Goal: Obtain resource: Download file/media

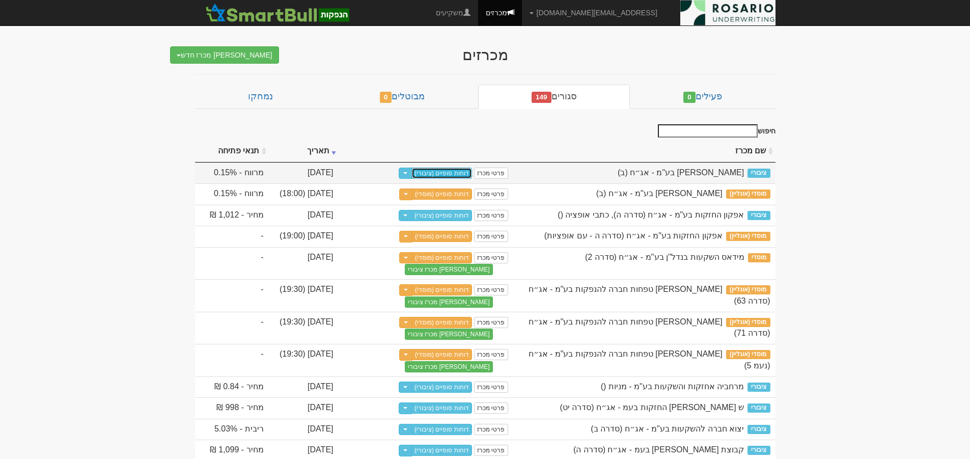
click at [459, 174] on link "דוחות סופיים (ציבורי)" at bounding box center [441, 172] width 61 height 11
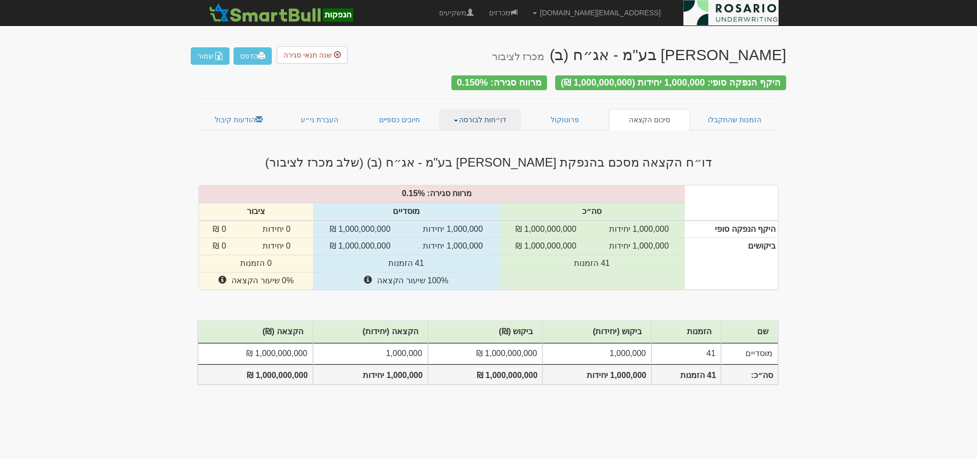
click at [506, 117] on link "דו״חות לבורסה" at bounding box center [480, 119] width 82 height 21
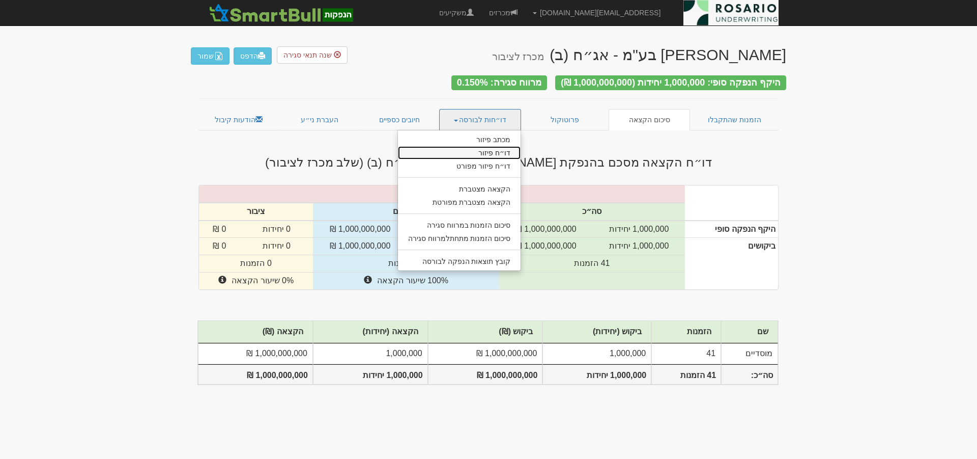
click at [502, 150] on link "דו״ח פיזור" at bounding box center [459, 152] width 123 height 13
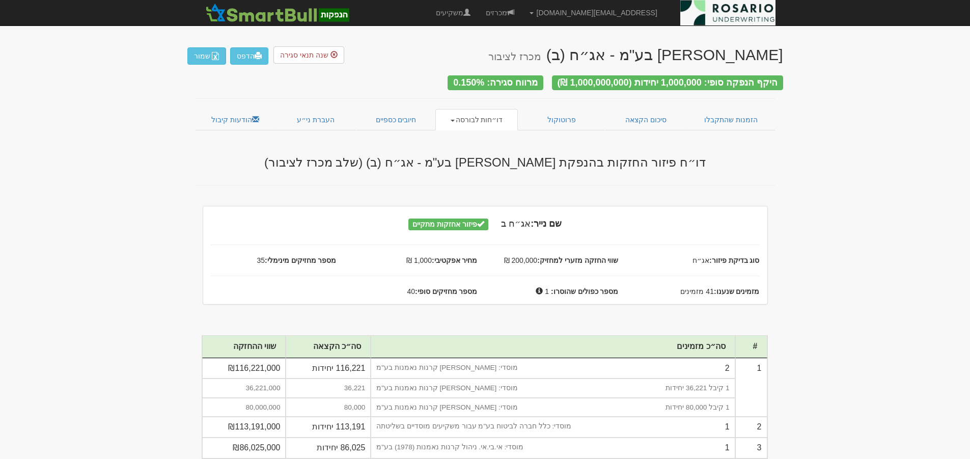
click at [463, 116] on link "דו״חות לבורסה" at bounding box center [476, 119] width 82 height 21
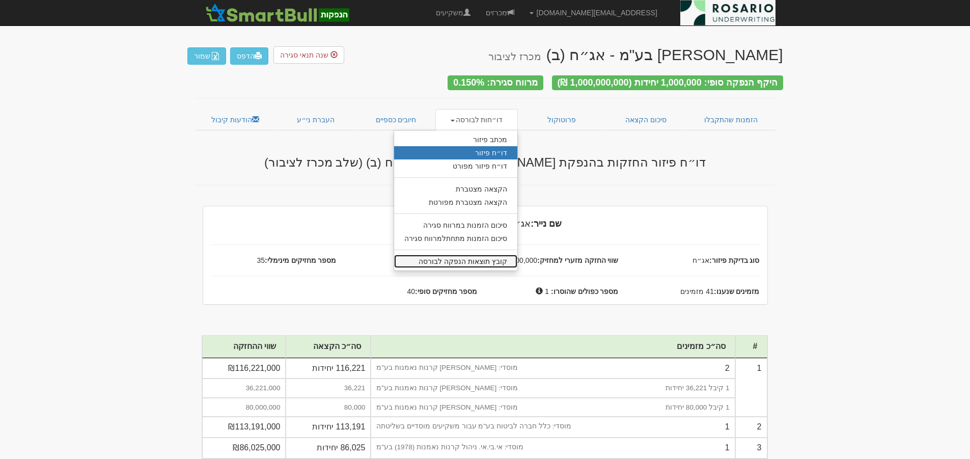
click at [494, 259] on link "קובץ תוצאות הנפקה לבורסה" at bounding box center [455, 260] width 123 height 13
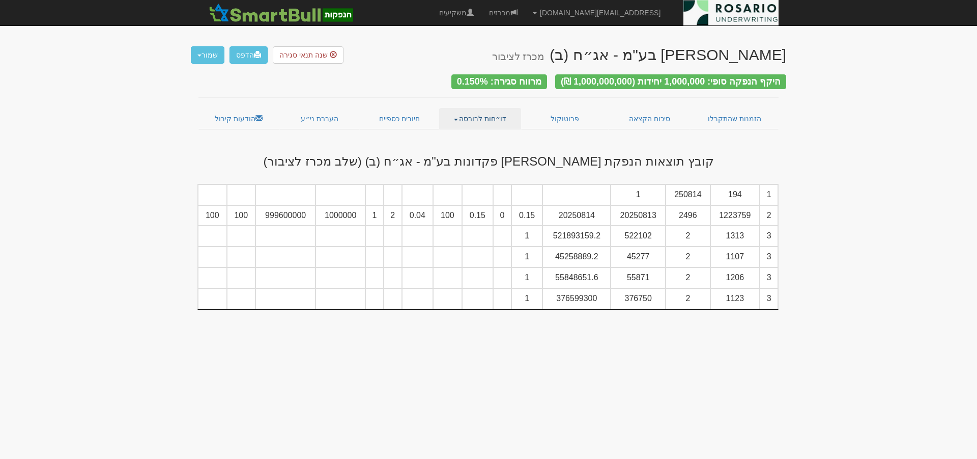
click at [497, 115] on link "דו״חות לבורסה" at bounding box center [480, 118] width 82 height 21
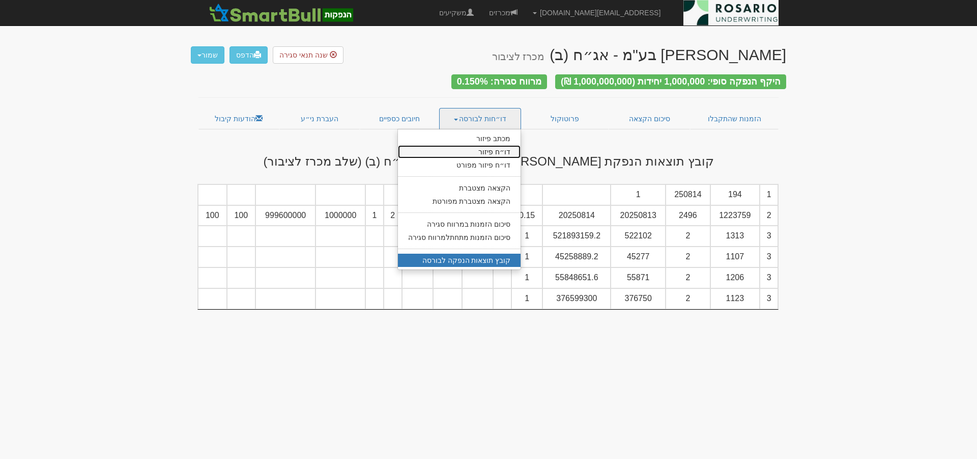
click at [491, 146] on link "דו״ח פיזור" at bounding box center [459, 151] width 123 height 13
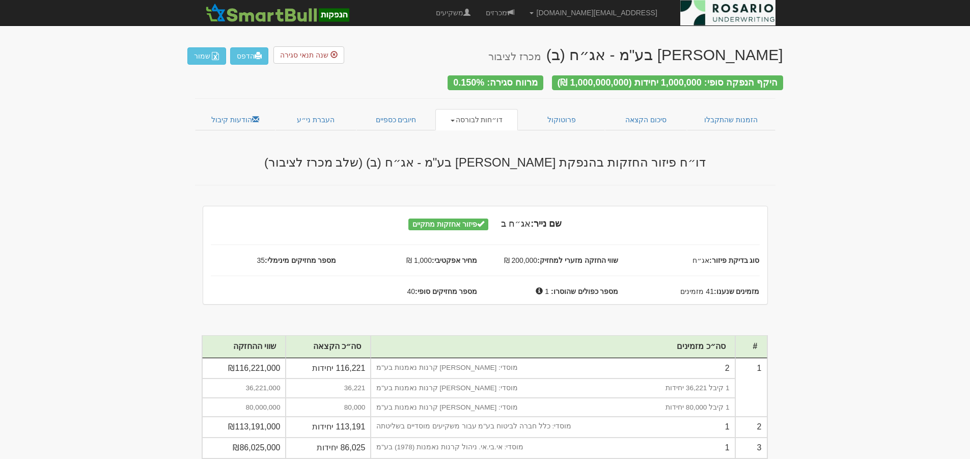
click at [486, 114] on link "דו״חות לבורסה" at bounding box center [476, 119] width 82 height 21
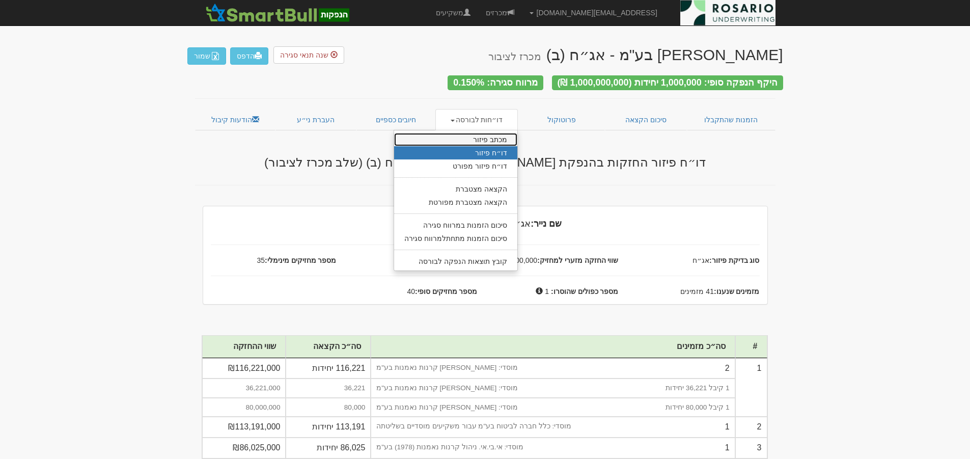
click at [504, 135] on link "מכתב פיזור" at bounding box center [455, 139] width 123 height 13
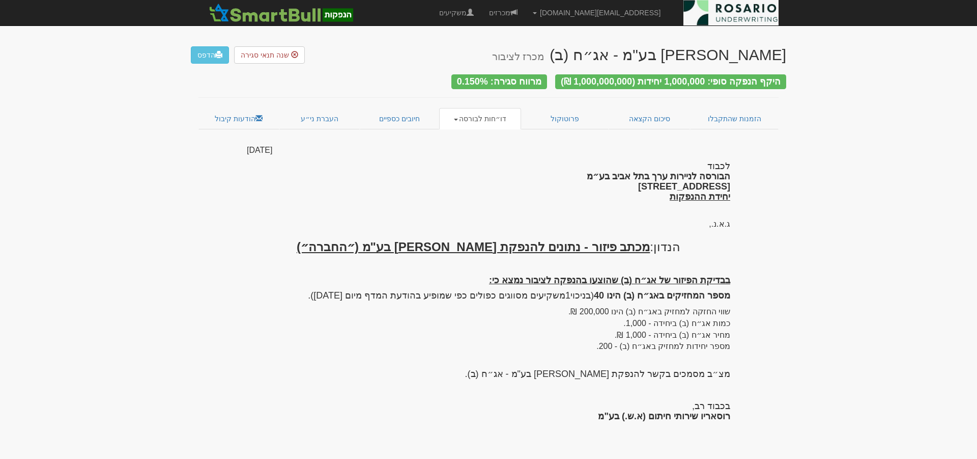
click at [461, 112] on link "דו״חות לבורסה" at bounding box center [480, 118] width 82 height 21
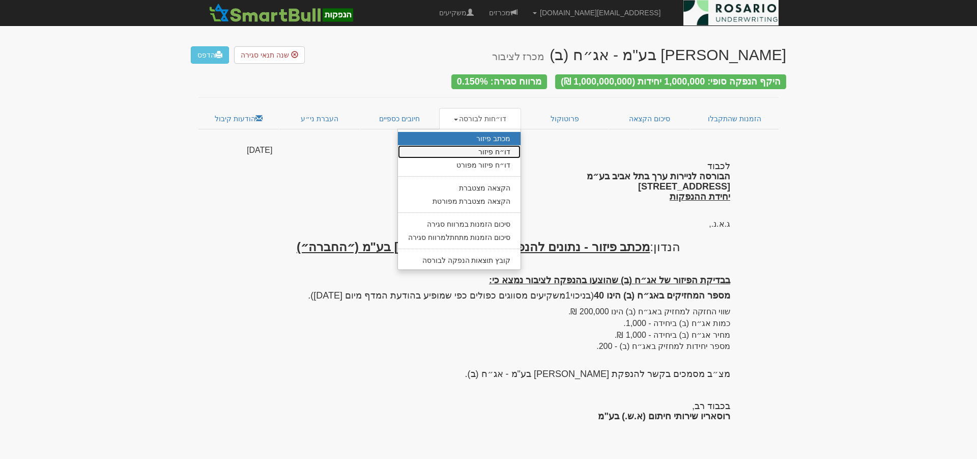
click at [497, 149] on link "דו״ח פיזור" at bounding box center [459, 151] width 123 height 13
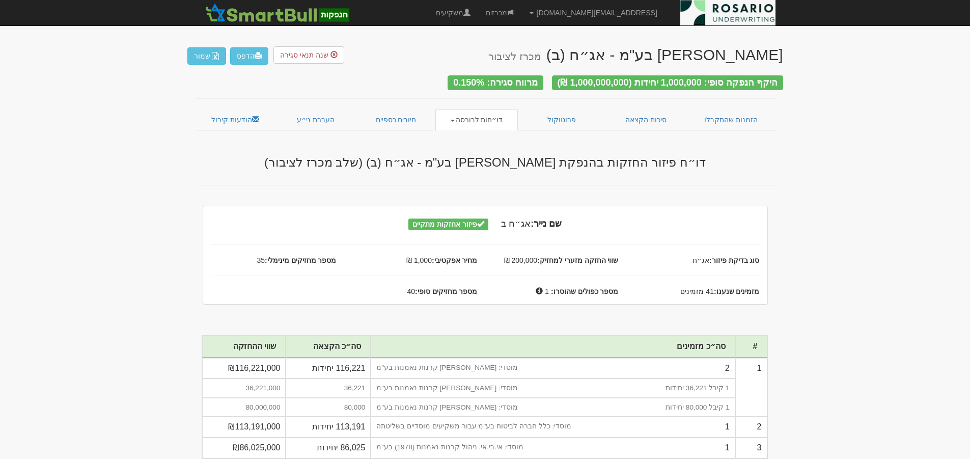
click at [452, 118] on link "דו״חות לבורסה" at bounding box center [476, 119] width 82 height 21
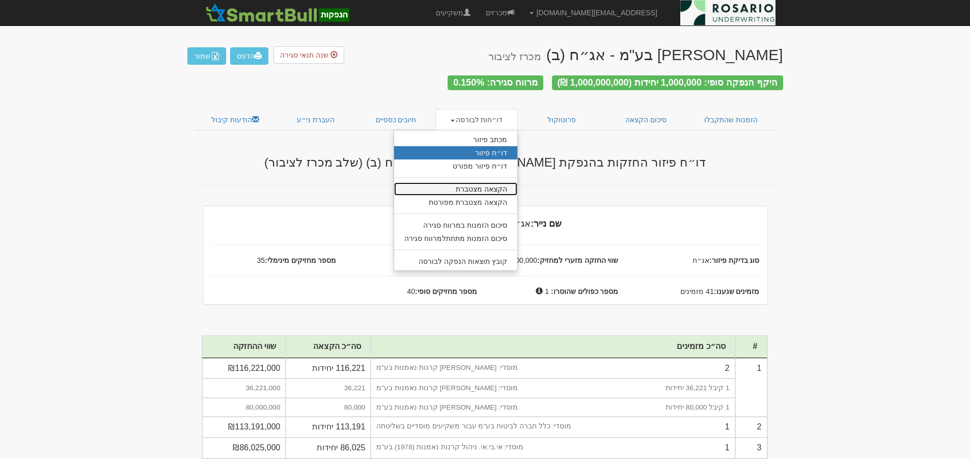
click at [498, 182] on link "הקצאה מצטברת" at bounding box center [455, 188] width 123 height 13
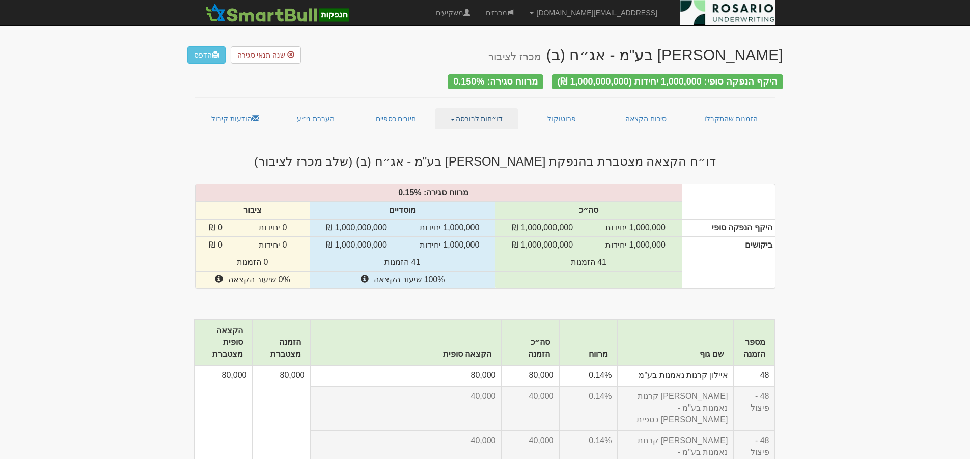
click at [455, 119] on span at bounding box center [452, 120] width 4 height 2
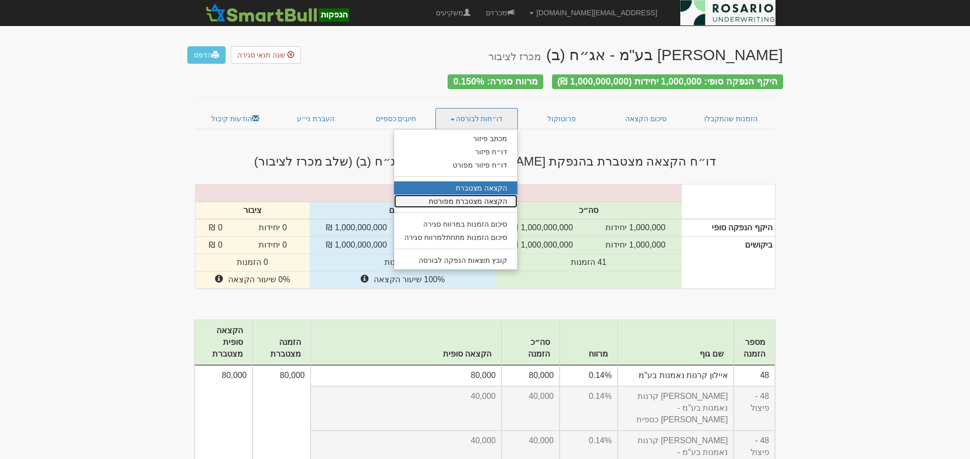
click at [492, 196] on link "הקצאה מצטברת מפורטת" at bounding box center [455, 200] width 123 height 13
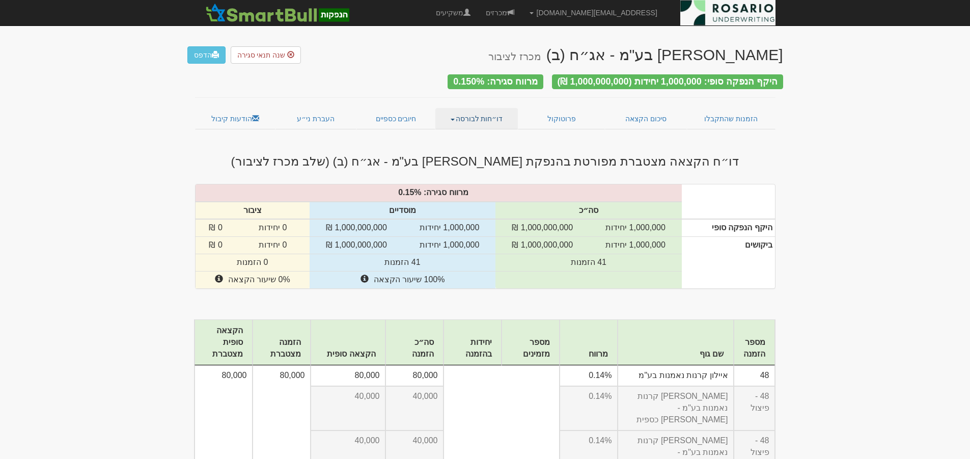
click at [455, 119] on span at bounding box center [452, 120] width 4 height 2
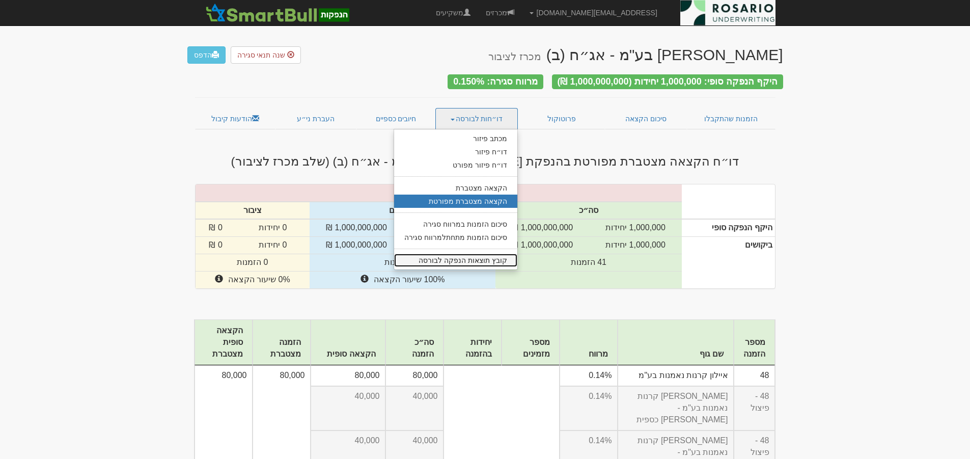
click at [493, 253] on link "קובץ תוצאות הנפקה לבורסה" at bounding box center [455, 259] width 123 height 13
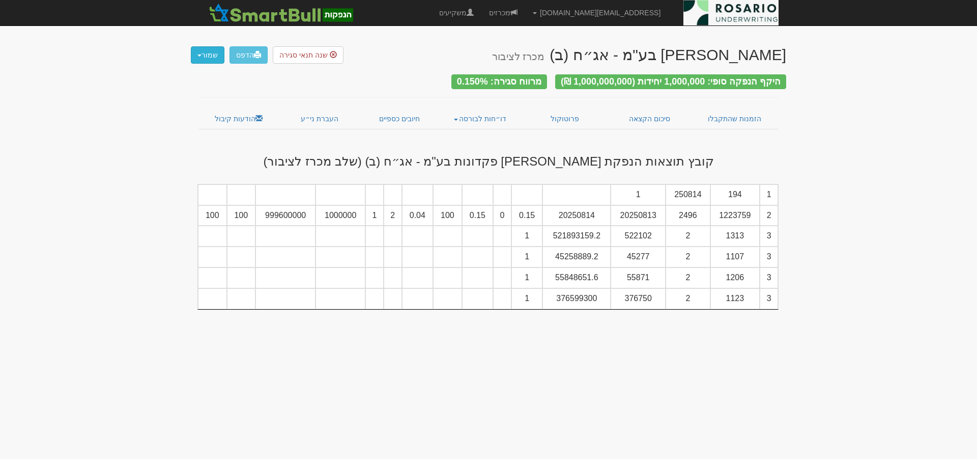
click at [204, 52] on button "שמור" at bounding box center [208, 54] width 34 height 17
click at [245, 116] on link "הודעות קיבול" at bounding box center [239, 118] width 81 height 21
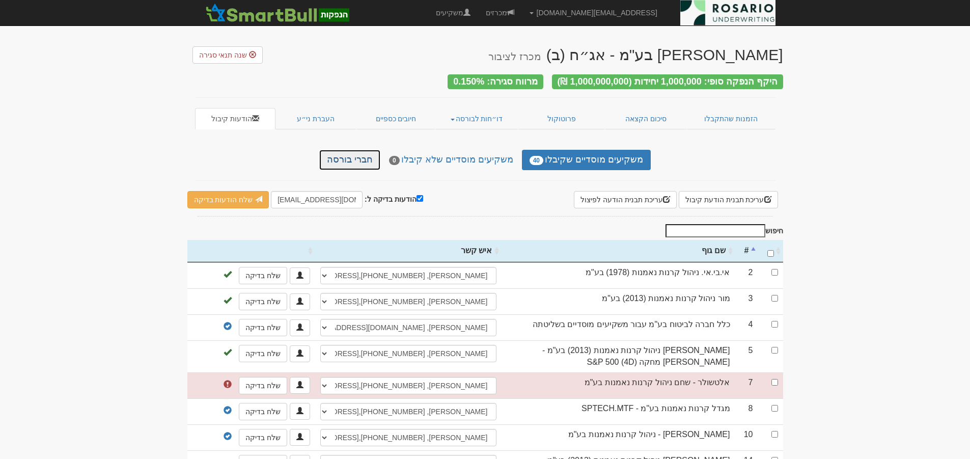
click at [368, 154] on link "חברי בורסה" at bounding box center [349, 160] width 61 height 20
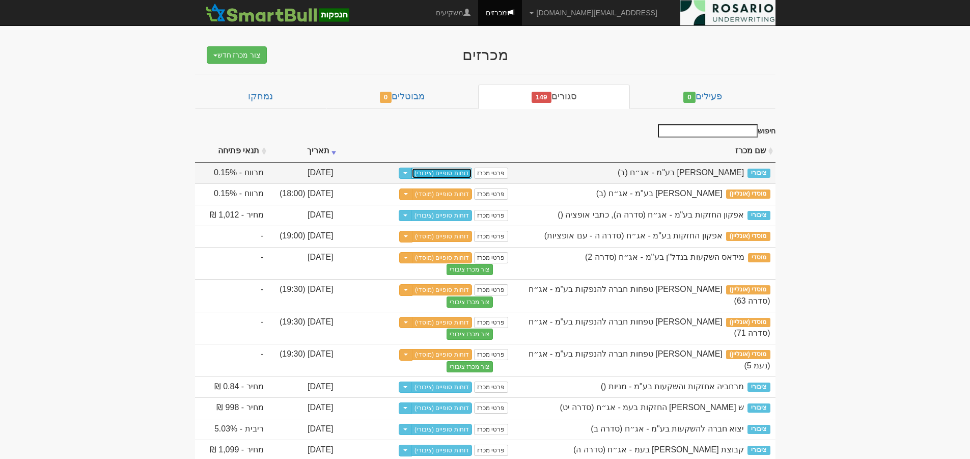
click at [457, 173] on link "דוחות סופיים (ציבורי)" at bounding box center [441, 172] width 61 height 11
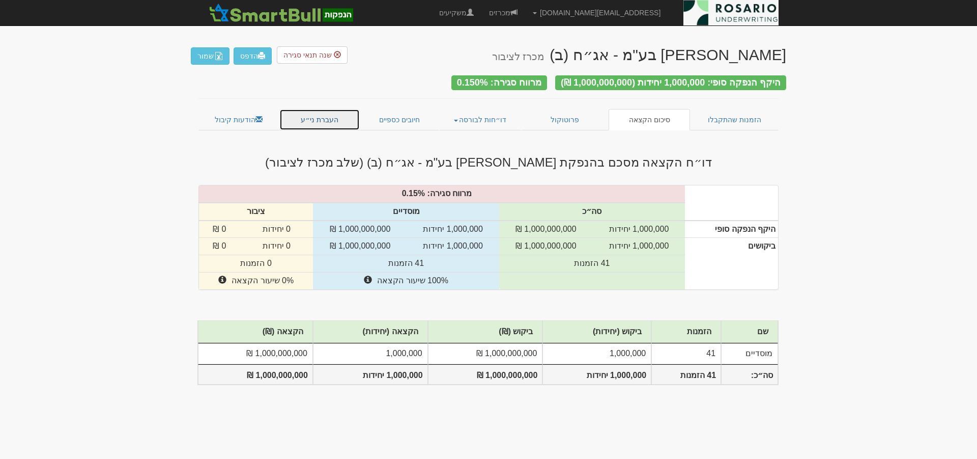
click at [323, 117] on link "העברת ני״ע" at bounding box center [319, 119] width 81 height 21
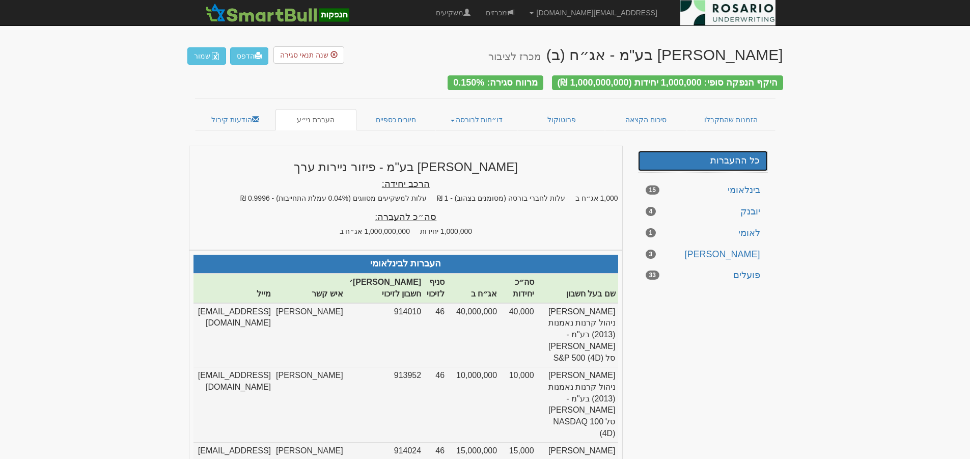
click at [740, 159] on link "כל ההעברות" at bounding box center [703, 161] width 130 height 20
click at [387, 118] on link "חיובים כספיים" at bounding box center [395, 119] width 79 height 21
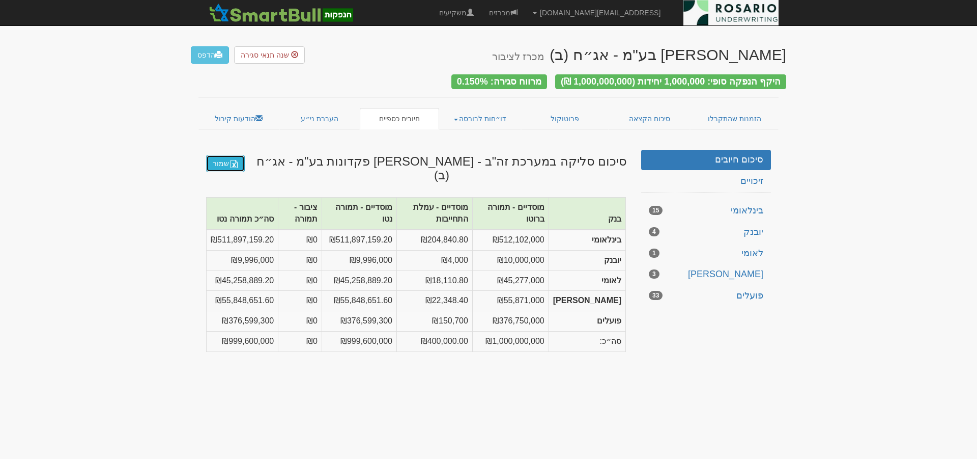
click at [222, 160] on link "שמור" at bounding box center [225, 163] width 39 height 17
click at [225, 157] on link "שמור" at bounding box center [225, 163] width 39 height 17
click at [418, 405] on body "[EMAIL_ADDRESS][DOMAIN_NAME] הגדרות חשבונות הנפקה תבניות הודעות קיבול" at bounding box center [488, 229] width 977 height 459
click at [244, 162] on link "שמור" at bounding box center [225, 163] width 39 height 17
click at [236, 160] on img at bounding box center [234, 164] width 8 height 8
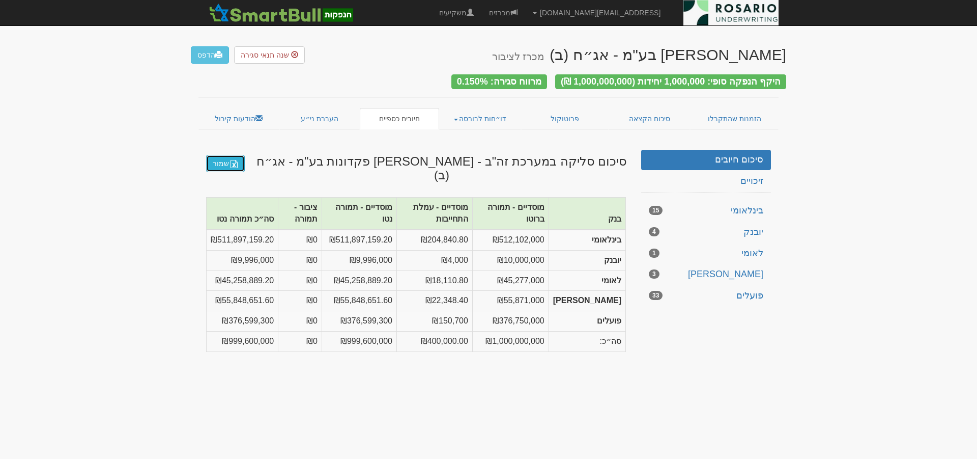
click at [227, 160] on link "שמור" at bounding box center [225, 163] width 39 height 17
drag, startPoint x: 106, startPoint y: 242, endPoint x: 207, endPoint y: 90, distance: 182.4
click at [107, 240] on body "[EMAIL_ADDRESS][DOMAIN_NAME] הגדרות חשבונות הנפקה תבניות הודעות קיבול" at bounding box center [488, 229] width 977 height 459
drag, startPoint x: 850, startPoint y: 249, endPoint x: 849, endPoint y: 244, distance: 5.2
click at [850, 248] on body "[EMAIL_ADDRESS][DOMAIN_NAME] הגדרות חשבונות הנפקה תבניות הודעות קיבול" at bounding box center [488, 229] width 977 height 459
